Goal: Information Seeking & Learning: Find specific fact

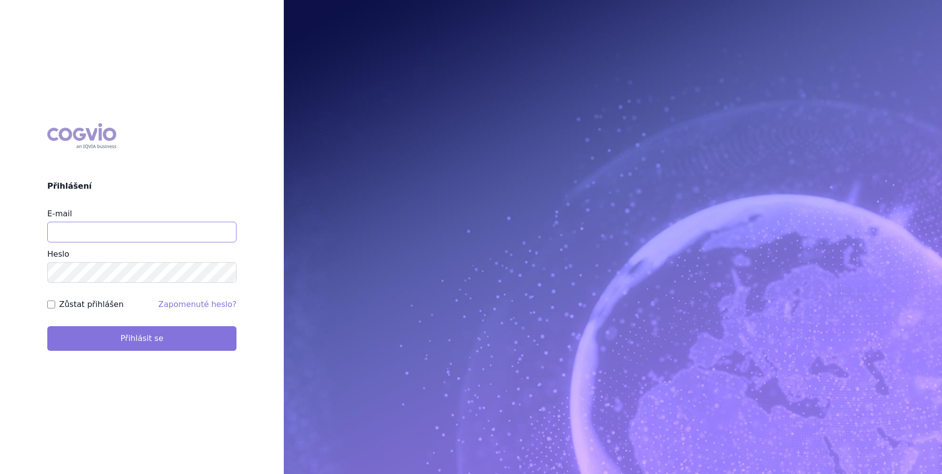
type input "aplikace.ocul1@vzp.cz"
click at [129, 347] on button "Přihlásit se" at bounding box center [141, 338] width 189 height 25
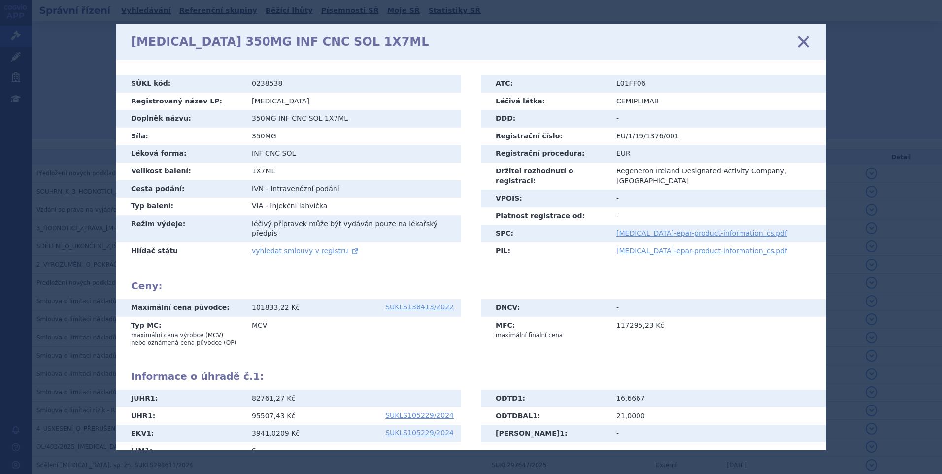
drag, startPoint x: 807, startPoint y: 44, endPoint x: 806, endPoint y: 37, distance: 6.4
click at [807, 44] on icon at bounding box center [803, 42] width 21 height 21
click at [806, 37] on icon at bounding box center [803, 42] width 21 height 21
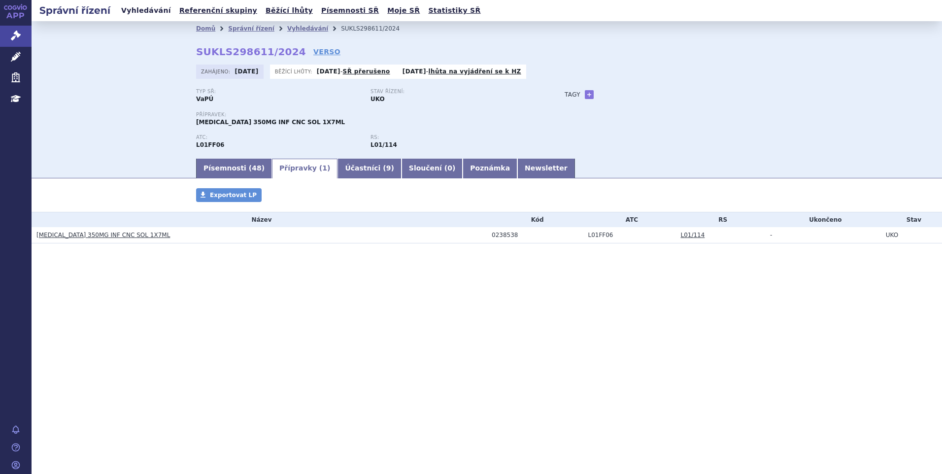
click at [138, 9] on link "Vyhledávání" at bounding box center [146, 10] width 56 height 13
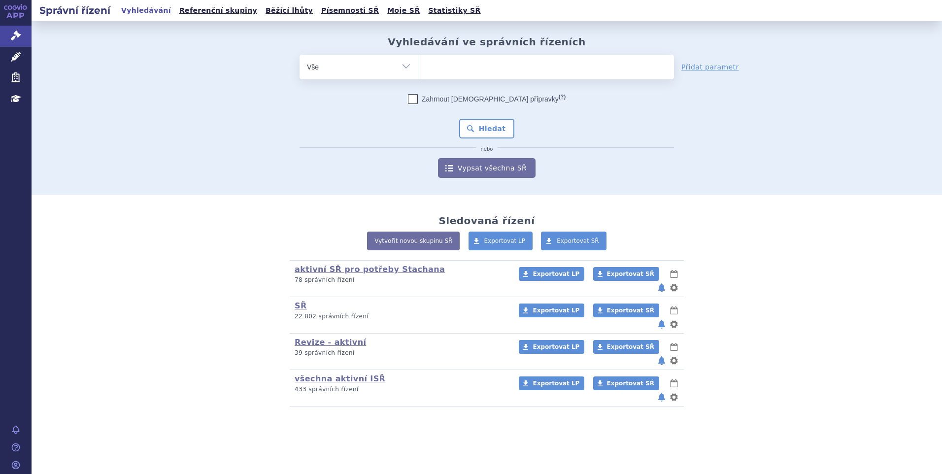
click at [604, 67] on ul at bounding box center [546, 65] width 256 height 21
click at [418, 67] on select at bounding box center [418, 66] width 0 height 25
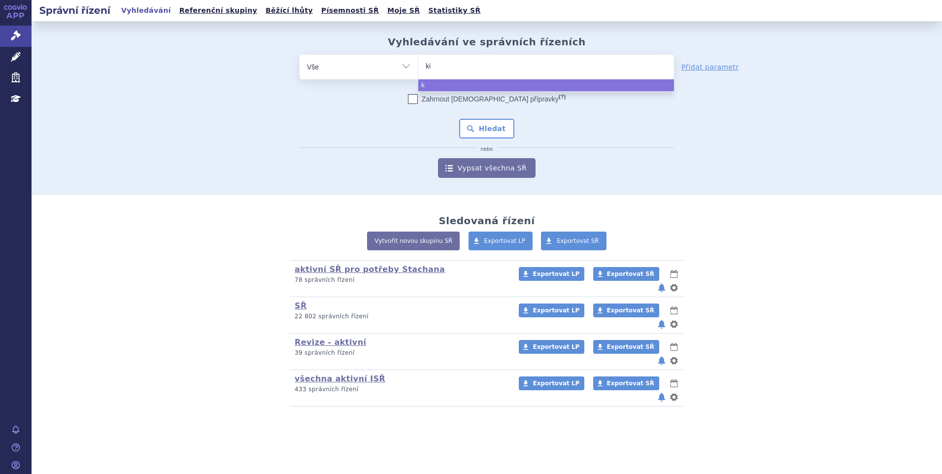
type input "kis"
type input "kisq"
type input "kisqa"
type input "kisqali"
select select "[MEDICAL_DATA]"
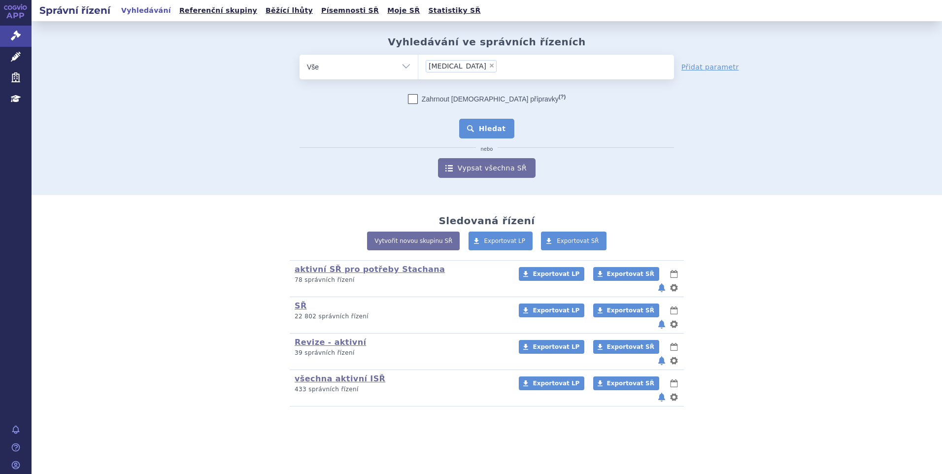
click at [484, 129] on button "Hledat" at bounding box center [487, 129] width 56 height 20
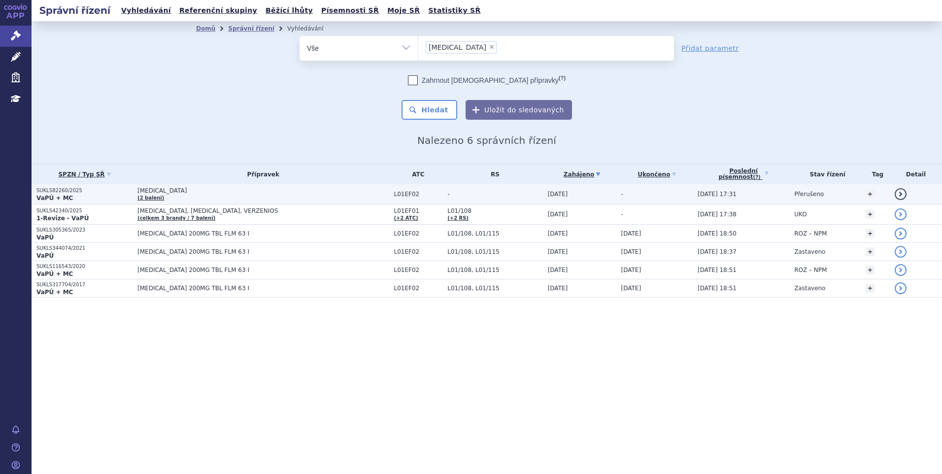
click at [53, 187] on p "SUKLS82260/2025" at bounding box center [84, 190] width 96 height 7
click at [58, 193] on p "SUKLS82260/2025" at bounding box center [84, 190] width 96 height 7
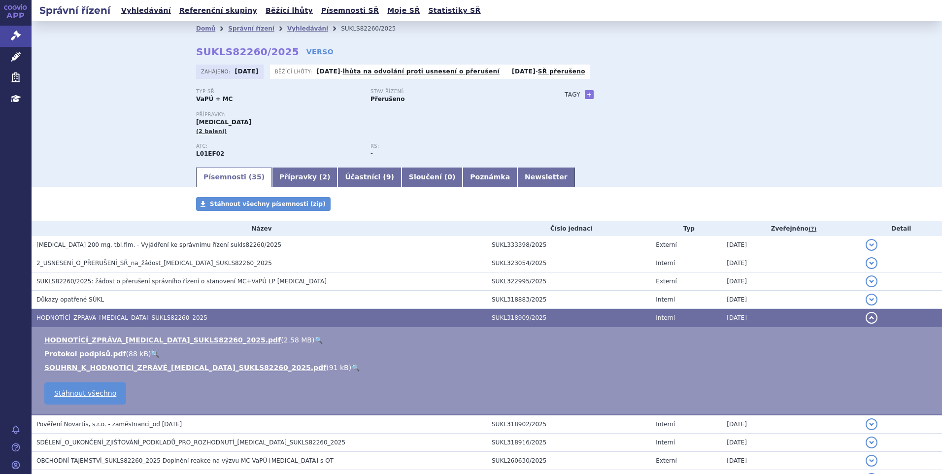
click at [81, 363] on link "SOUHRN_K_HODNOTÍCÍ_ZPRÁVĚ_[MEDICAL_DATA]_SUKLS82260_2025.pdf" at bounding box center [185, 367] width 282 height 8
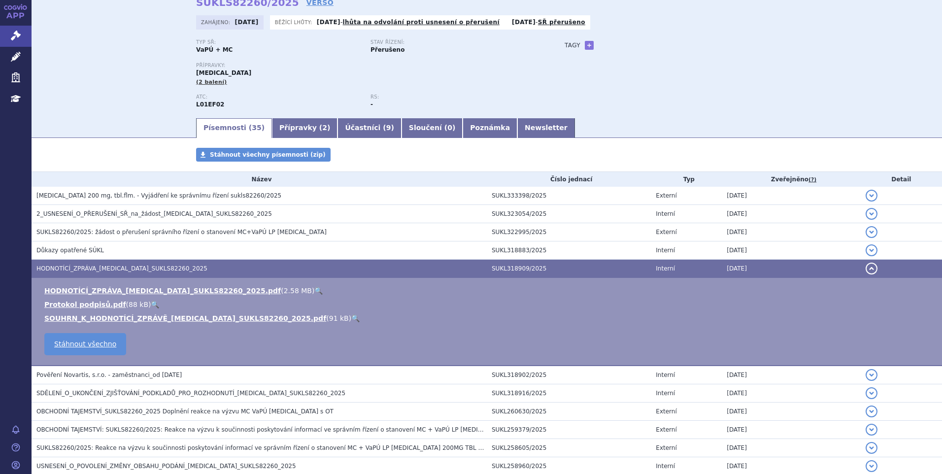
click at [101, 285] on td "HODNOTÍCÍ_ZPRÁVA_[MEDICAL_DATA]_SUKLS82260_2025.pdf ( 2.58 MB ) 🔍 Protokol podp…" at bounding box center [487, 322] width 910 height 88
click at [104, 292] on link "HODNOTÍCÍ_ZPRÁVA_[MEDICAL_DATA]_SUKLS82260_2025.pdf" at bounding box center [162, 291] width 236 height 8
